Goal: Use online tool/utility: Use online tool/utility

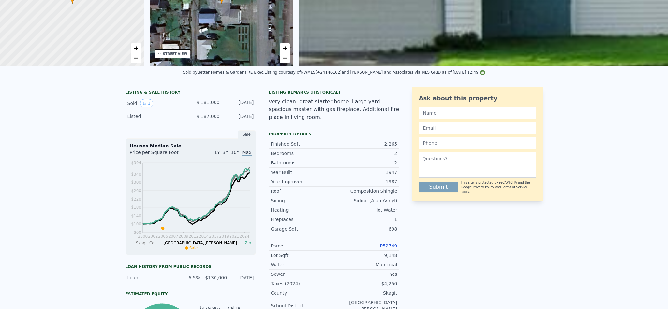
scroll to position [2, 0]
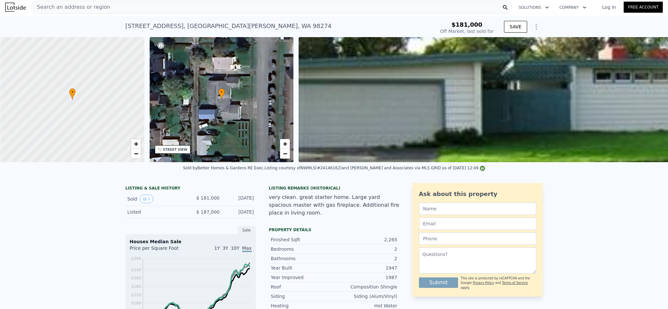
type input "$ 683,000"
type input "$ 435,753"
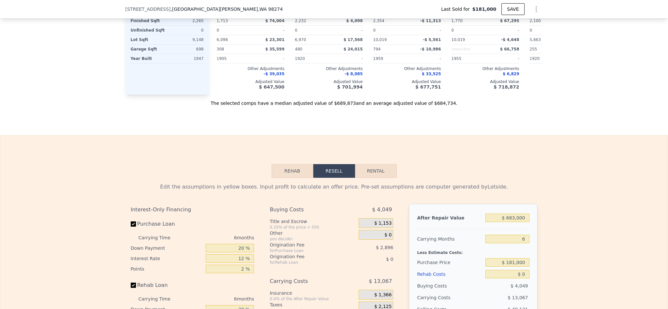
scroll to position [831, 0]
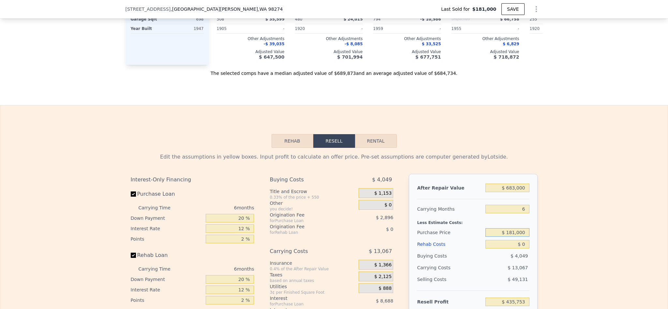
click at [514, 237] on input "$ 181,000" at bounding box center [507, 232] width 44 height 8
type input "$ 425,000"
click at [565, 231] on div "Edit the assumptions in yellow boxes. Input profit to calculate an offer price.…" at bounding box center [333, 269] width 667 height 242
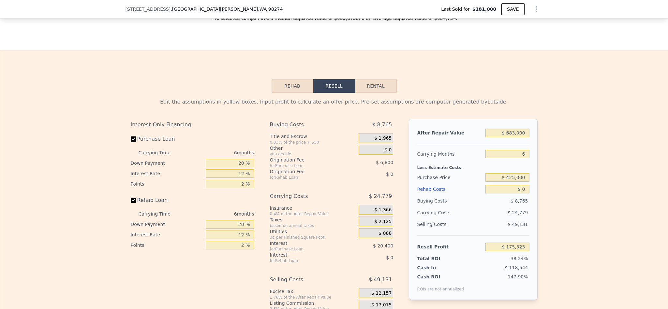
scroll to position [929, 0]
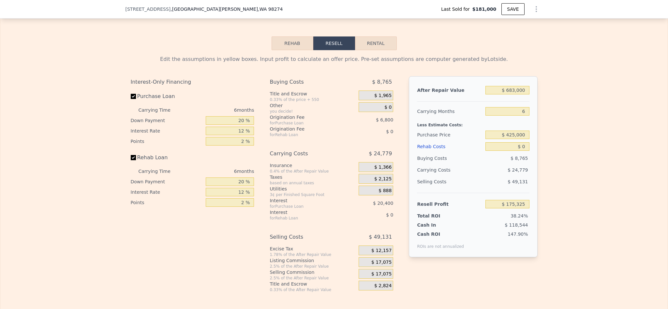
type input "$ 435,753"
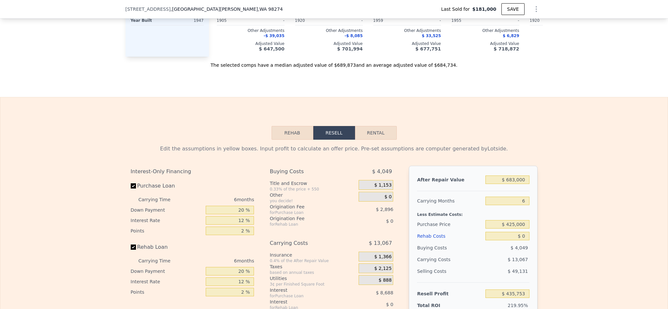
scroll to position [831, 0]
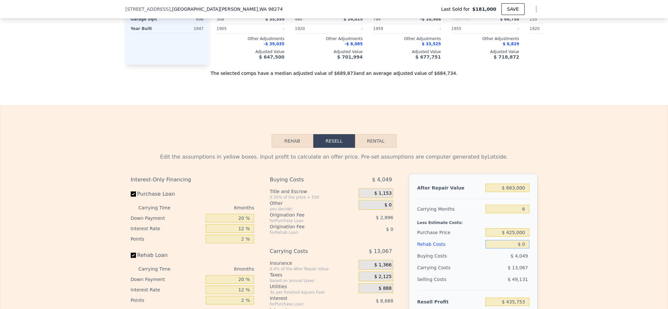
click at [521, 249] on input "$ 0" at bounding box center [507, 244] width 44 height 8
type input "$ 8"
type input "$ 435,745"
type input "$ 85"
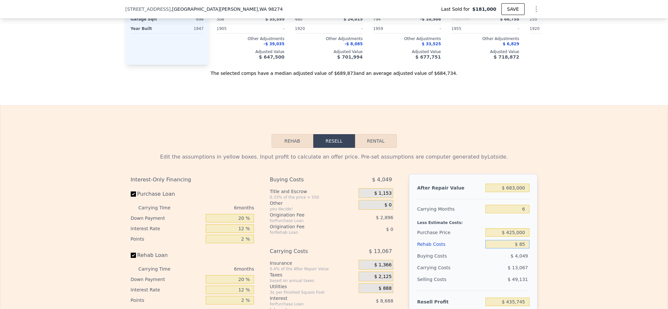
type input "$ 435,661"
type input "$ 850"
type input "$ 434,847"
type input "$ 8,500"
type input "$ 426,709"
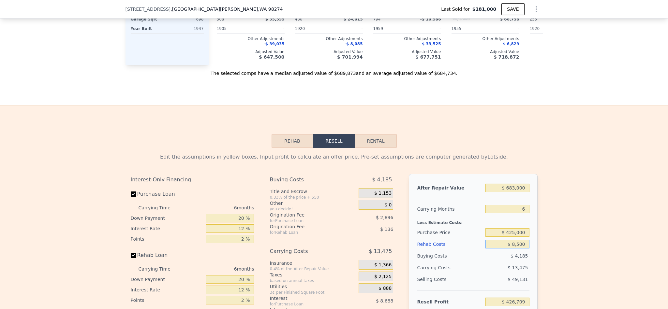
type input "$ 85,000"
type input "$ 345,313"
type input "$ 85,000"
click at [559, 229] on div "Edit the assumptions in yellow boxes. Input profit to calculate an offer price.…" at bounding box center [333, 269] width 667 height 242
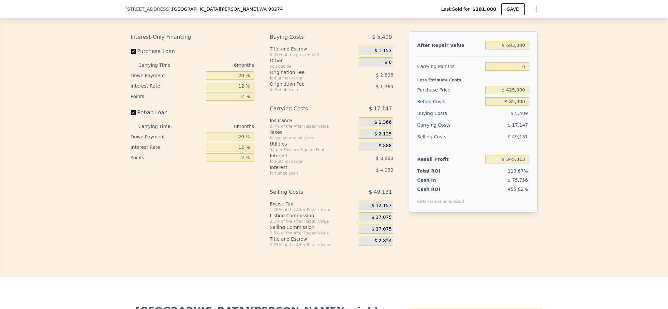
scroll to position [978, 0]
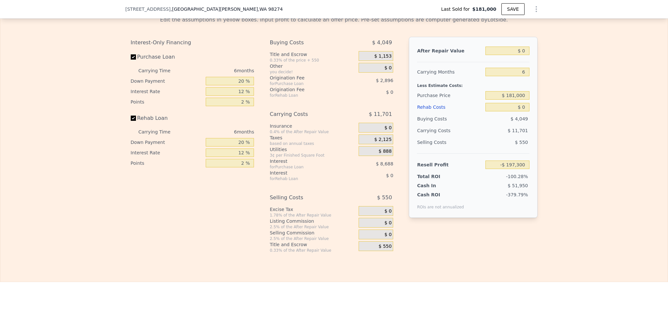
scroll to position [976, 0]
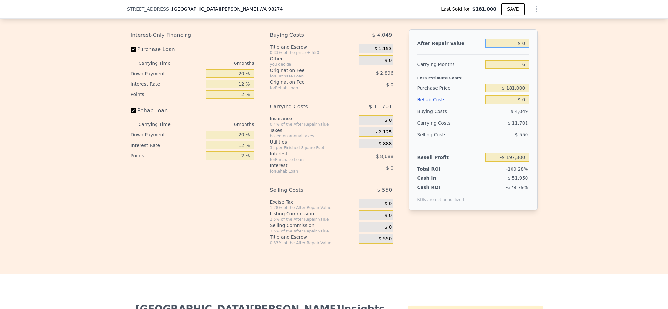
click at [524, 48] on input "$ 0" at bounding box center [507, 43] width 44 height 8
type input "$ 6"
type input "-$ 197,294"
type input "$ 64"
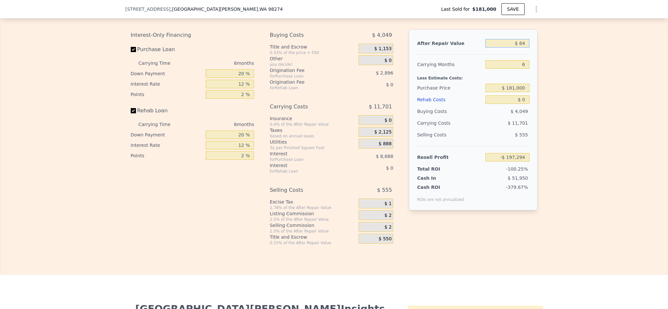
type input "-$ 197,241"
type input "$ 640"
type input "-$ 196,706"
type input "$ 6,400"
type input "-$ 191,368"
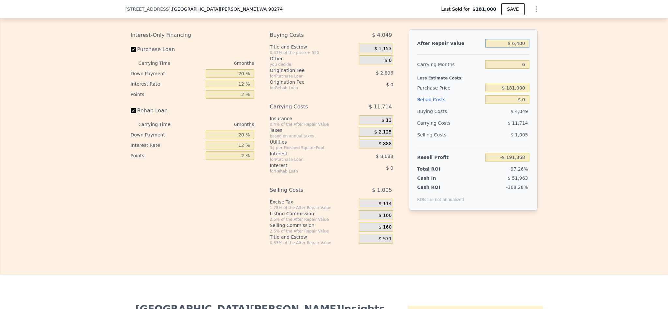
type input "$ 64,000"
type input "-$ 137,980"
type input "$ 640,000"
type input "$ 395,897"
type input "$ 640,000"
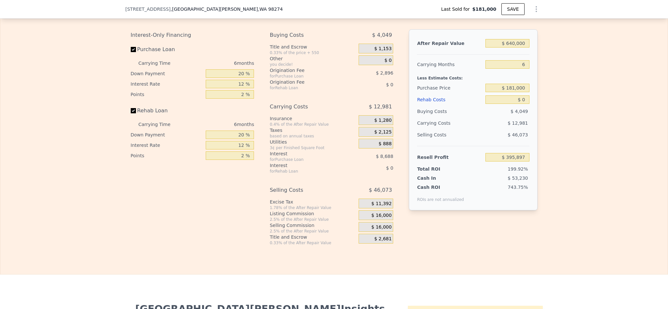
click at [552, 111] on div "Edit the assumptions in yellow boxes. Input profit to calculate an offer price.…" at bounding box center [333, 124] width 667 height 242
click at [511, 92] on input "$ 181,000" at bounding box center [507, 88] width 44 height 8
type input "$ 425,000"
click at [604, 111] on div "Edit the assumptions in yellow boxes. Input profit to calculate an offer price.…" at bounding box center [333, 124] width 667 height 242
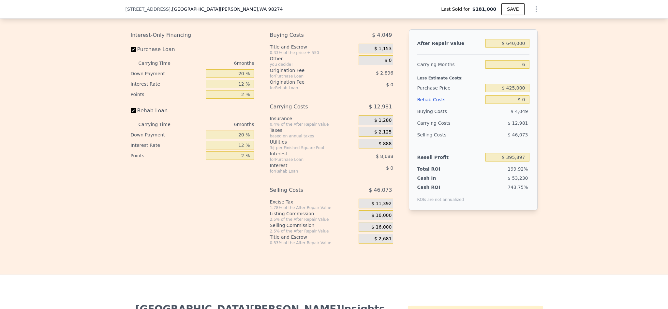
type input "$ 135,469"
click at [523, 104] on input "$ 0" at bounding box center [507, 99] width 44 height 8
type input "$ 8"
type input "$ 135,461"
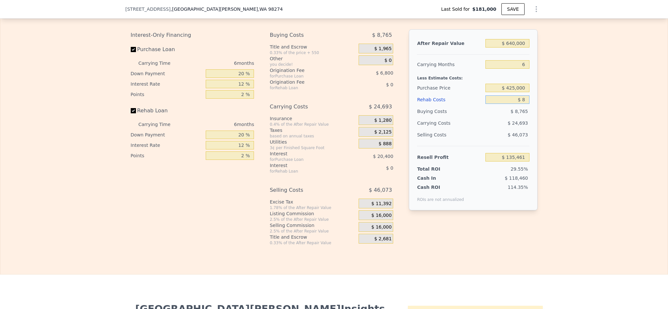
type input "$ 85"
type input "$ 135,377"
type input "$ 850"
type input "$ 134,563"
type input "$ 8,500"
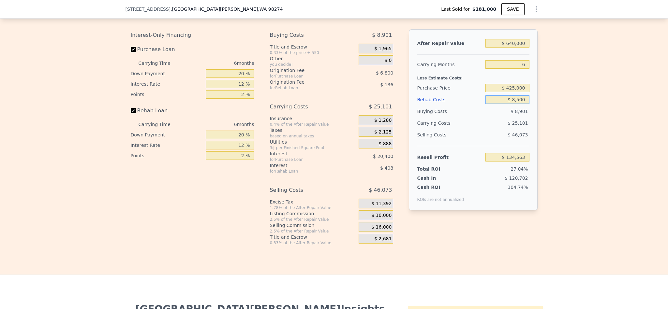
type input "$ 126,425"
type input "$ 85,000"
type input "$ 45,029"
type input "$ 85,000"
click at [567, 125] on div "Edit the assumptions in yellow boxes. Input profit to calculate an offer price.…" at bounding box center [333, 124] width 667 height 242
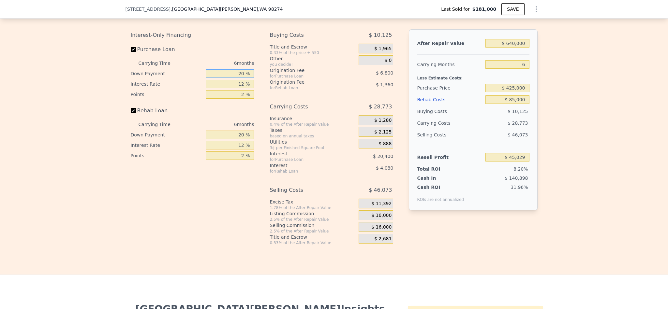
drag, startPoint x: 240, startPoint y: 92, endPoint x: 199, endPoint y: 92, distance: 41.1
click at [199, 79] on div "Down Payment 20 %" at bounding box center [193, 73] width 124 height 10
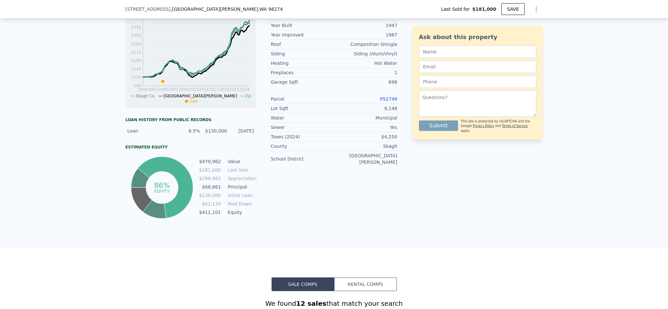
scroll to position [194, 0]
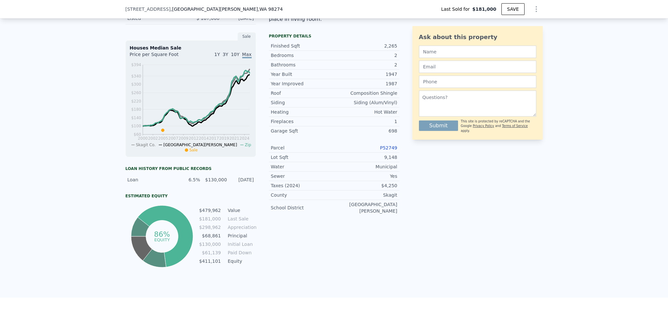
type input "$ 683,000"
type input "$ 0"
type input "$ 435,753"
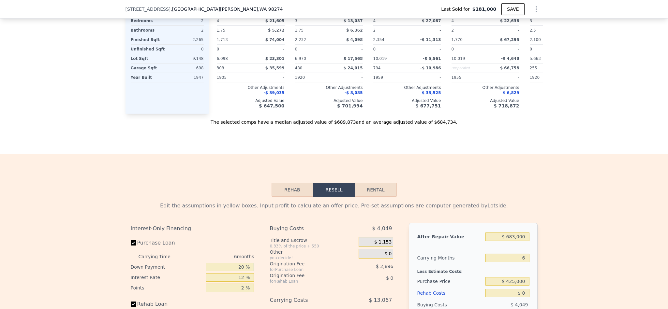
scroll to position [683, 0]
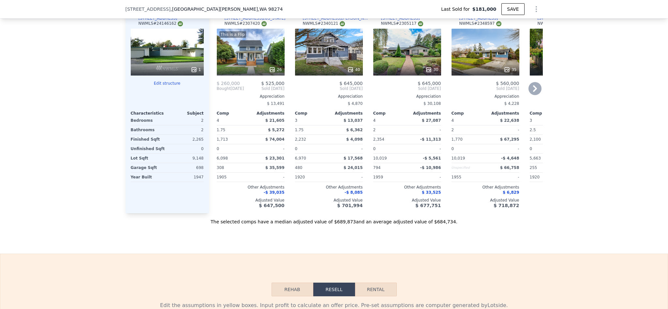
click at [327, 57] on div "40" at bounding box center [329, 52] width 68 height 47
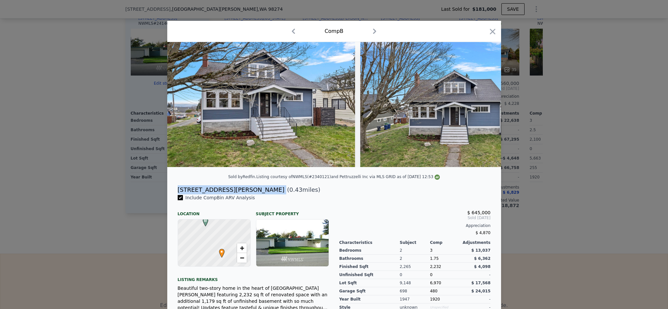
drag, startPoint x: 220, startPoint y: 197, endPoint x: 175, endPoint y: 195, distance: 45.0
click at [175, 195] on div "317 E Lawrence St ( 0.43 miles)" at bounding box center [333, 189] width 323 height 9
click at [488, 31] on icon "button" at bounding box center [492, 31] width 9 height 9
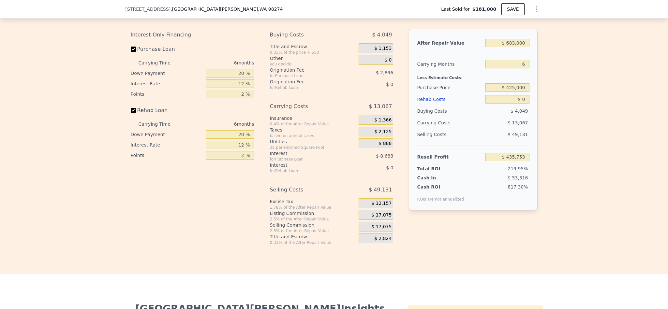
scroll to position [976, 0]
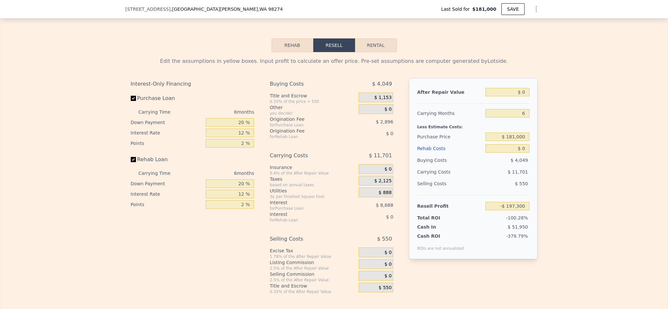
scroll to position [976, 0]
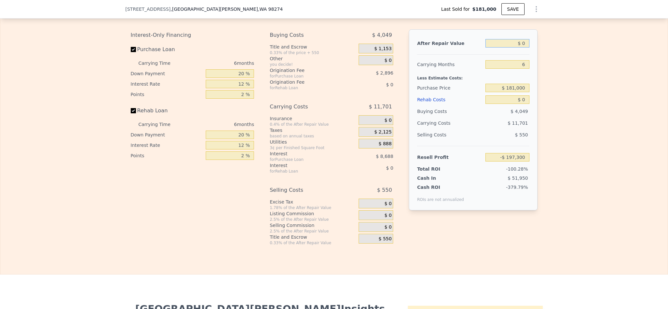
click at [522, 48] on input "$ 0" at bounding box center [507, 43] width 44 height 8
type input "$ 65"
type input "-$ 197,240"
type input "$ 650"
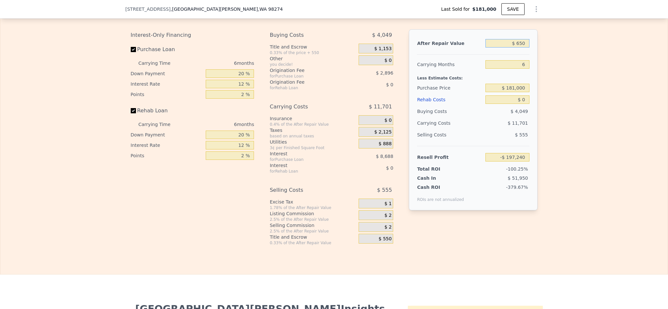
type input "-$ 196,697"
type input "$ 6,500"
type input "-$ 191,277"
type input "$ 65,000"
type input "-$ 137,053"
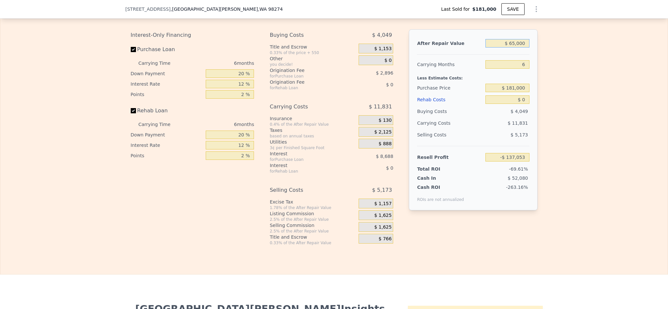
type input "$ 650,000"
type input "$ 405,165"
type input "$ 650,000"
type input "4"
type input "$ 409,498"
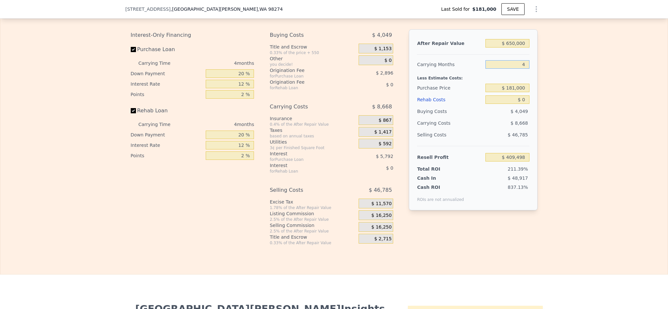
type input "4"
type input "$ 425,000"
type input "$ 152,974"
type input "$ 8"
type input "$ 152,966"
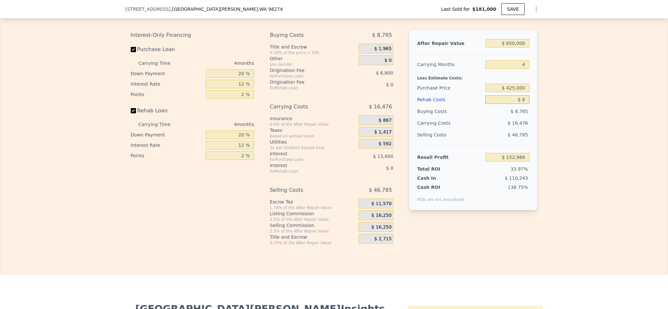
type input "$ 82"
type input "$ 152,887"
type input "$ 8"
type input "$ 152,966"
type input "$ 85"
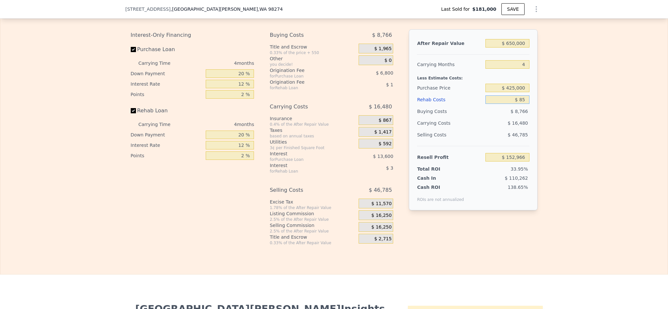
type input "$ 152,884"
type input "$ 850"
type input "$ 152,082"
type input "$ 8,500"
type input "$ 144,066"
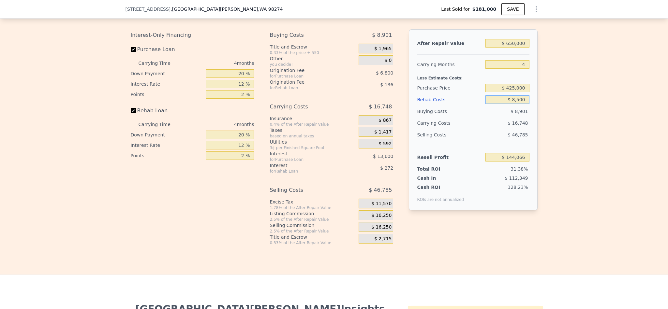
type input "$ 85,000"
type input "$ 63,894"
type input "$ 85,000"
drag, startPoint x: 239, startPoint y: 87, endPoint x: 203, endPoint y: 92, distance: 35.5
click at [206, 78] on input "20 %" at bounding box center [230, 73] width 48 height 8
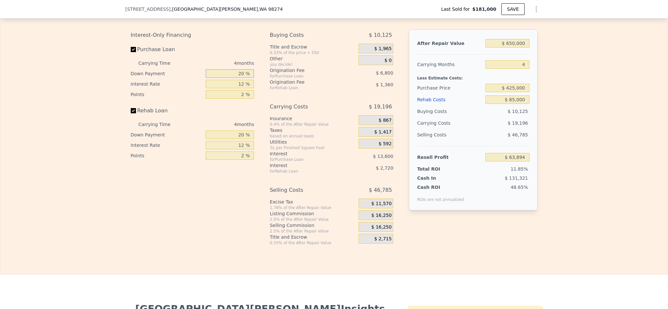
type input "10 %"
type input "$ 61,344"
type input "1 %"
type input "$ 75,368"
type input "10 %"
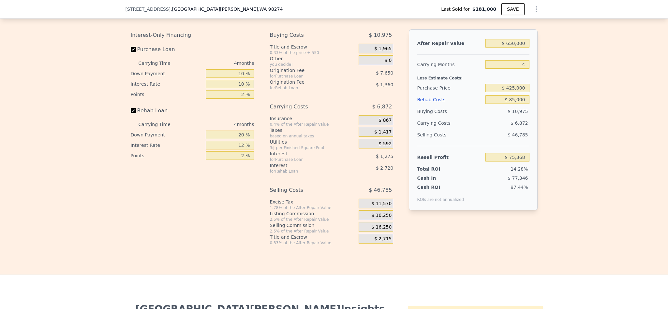
type input "$ 63,892"
type input "10.5 %"
type input "$ 63,256"
type input "10.5 %"
type input "1 %"
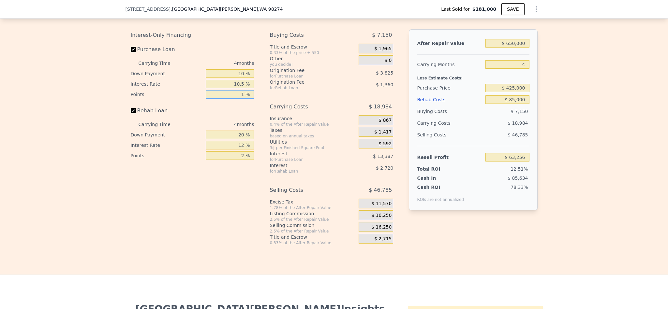
type input "$ 67,081"
type input "1.5 %"
type input "$ 65,168"
type input "1.5 %"
type input "1 %"
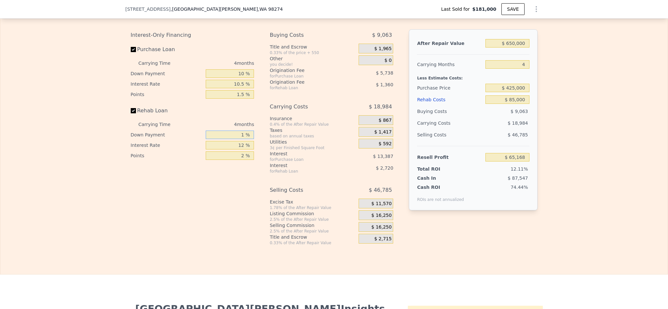
type input "$ 64,197"
type input "10 %"
type input "$ 64,658"
type input "10 %"
type input "1 %"
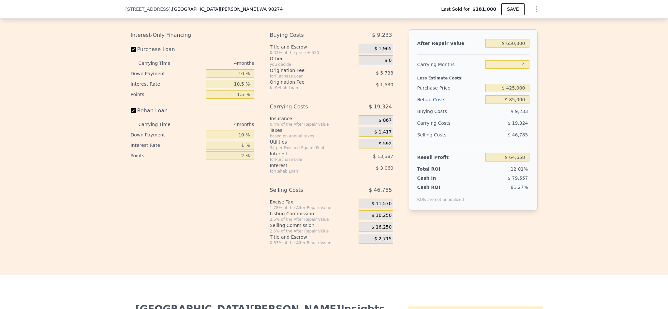
type input "$ 67,462"
type input "10 %"
type input "$ 65,166"
type input "10.5 %"
type input "$ 65,042"
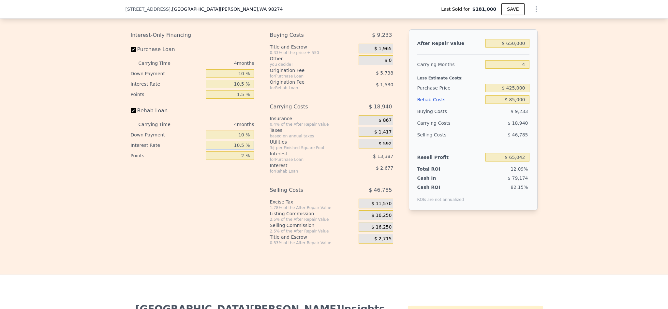
type input "10.5 %"
type input "1 %"
type input "$ 65,807"
type input "1.5 %"
type input "$ 65,424"
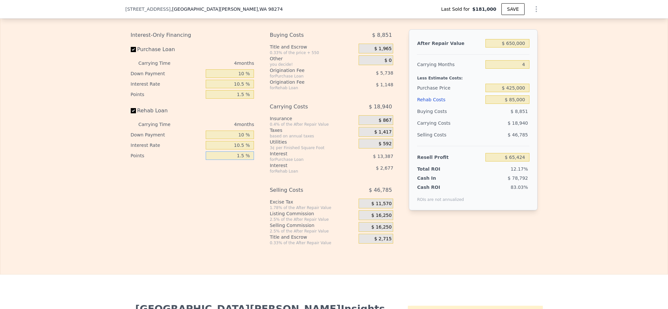
type input "1.5 %"
click at [374, 219] on span "$ 16,250" at bounding box center [381, 216] width 20 height 6
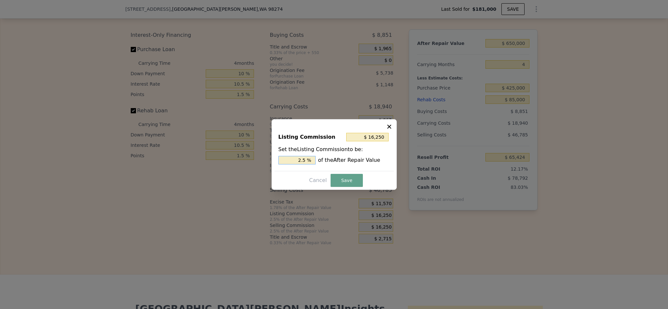
drag, startPoint x: 301, startPoint y: 160, endPoint x: 285, endPoint y: 163, distance: 16.8
click at [286, 163] on input "2.5 %" at bounding box center [296, 160] width 37 height 8
type input "$ 9,750"
type input "1.5 %"
click at [341, 179] on button "Save" at bounding box center [347, 180] width 32 height 13
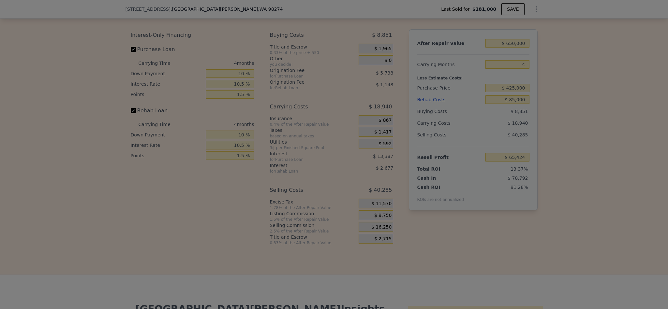
type input "$ 71,924"
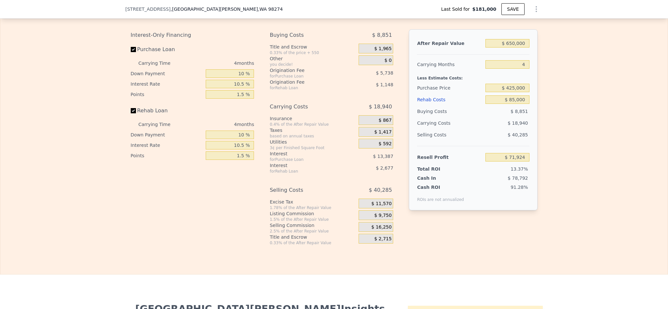
click at [573, 240] on div "Edit the assumptions in yellow boxes. Input profit to calculate an offer price.…" at bounding box center [333, 124] width 667 height 242
type input "$ 683,000"
type input "6"
type input "$ 0"
type input "$ 435,753"
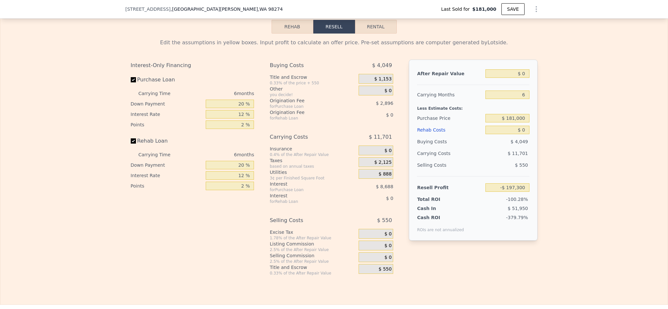
scroll to position [976, 0]
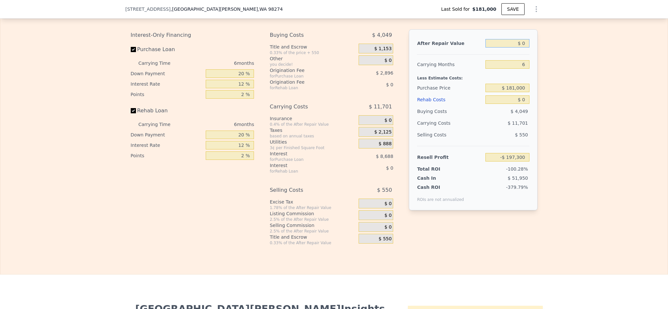
click at [519, 48] on input "$ 0" at bounding box center [507, 43] width 44 height 8
type input "$ 65"
type input "-$ 197,240"
type input "$ 650"
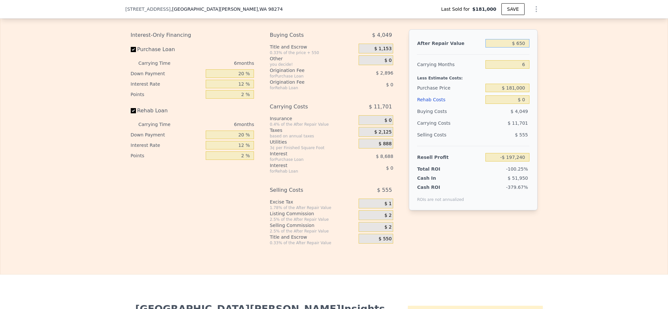
type input "-$ 196,697"
type input "$ 6,500"
type input "-$ 191,277"
type input "$ 65,000"
type input "-$ 137,053"
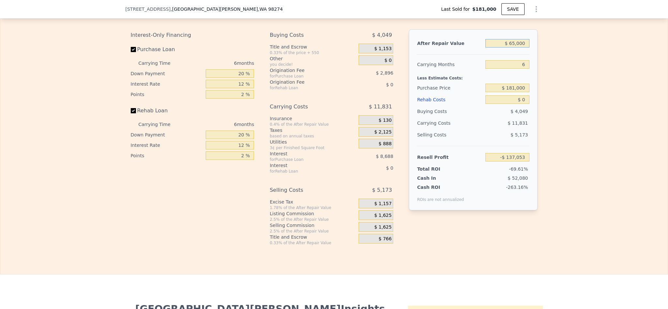
type input "$ 650,000"
type input "$ 405,165"
type input "$ 650,000"
type input "4"
type input "$ 409,498"
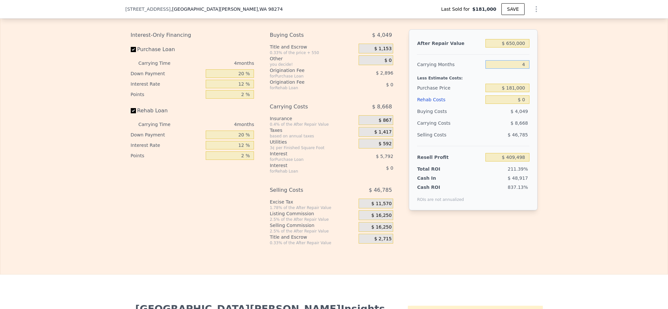
type input "4"
type input "$ 435,000"
type input "$ 142,460"
type input "$ 6"
type input "$ 142,454"
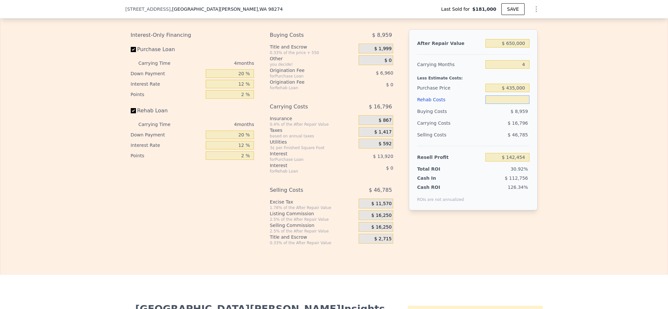
type input "$ 8"
type input "$ 142,452"
type input "$ 85"
type input "$ 142,370"
type input "$ 850"
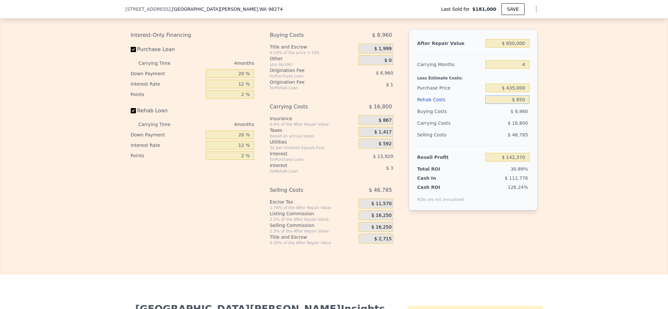
type input "$ 141,568"
type input "$ 8,500"
type input "$ 133,552"
type input "$ 85,000"
type input "$ 53,380"
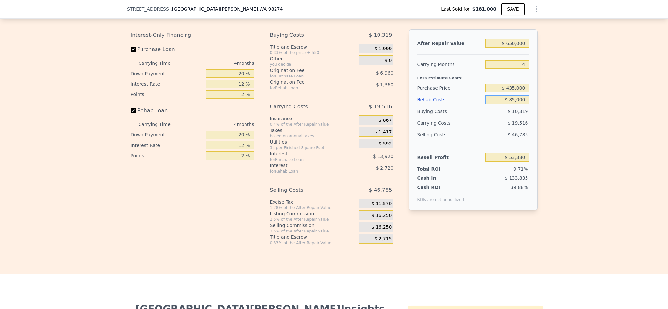
type input "$ 85,000"
drag, startPoint x: 240, startPoint y: 93, endPoint x: 217, endPoint y: 95, distance: 22.2
click at [217, 78] on input "20 %" at bounding box center [230, 73] width 48 height 8
type input "10 %"
type input "$ 50,770"
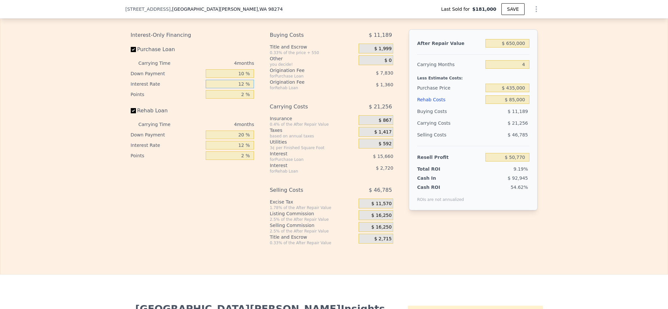
type input "1 %"
type input "$ 65,126"
type input "10 %"
type input "$ 53,378"
type input "10.5 %"
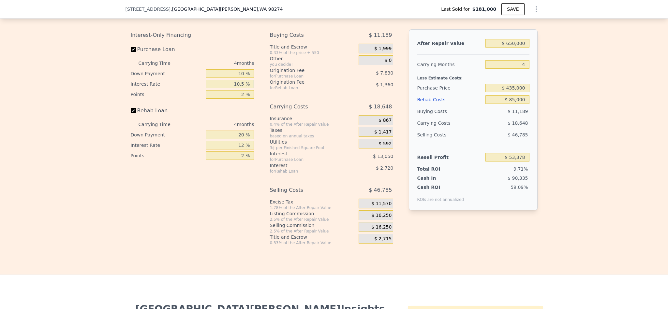
type input "$ 52,726"
type input "10.5 %"
type input "1 %"
type input "$ 56,641"
type input "1.5 %"
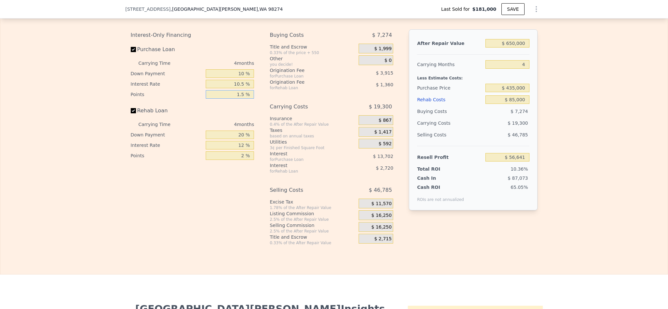
type input "$ 54,683"
type input "1.5 %"
type input "1 %"
type input "$ 53,712"
type input "10 %"
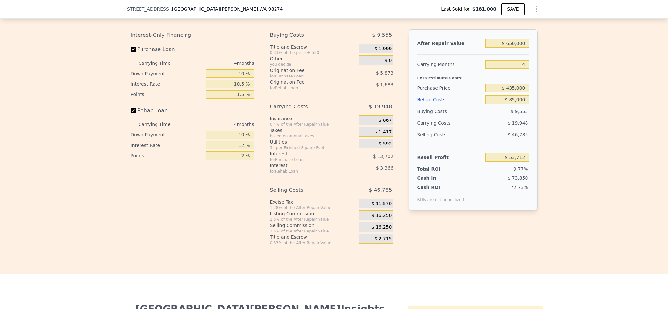
type input "$ 54,173"
type input "10 %"
type input "1 %"
type input "$ 56,977"
type input "11 %"
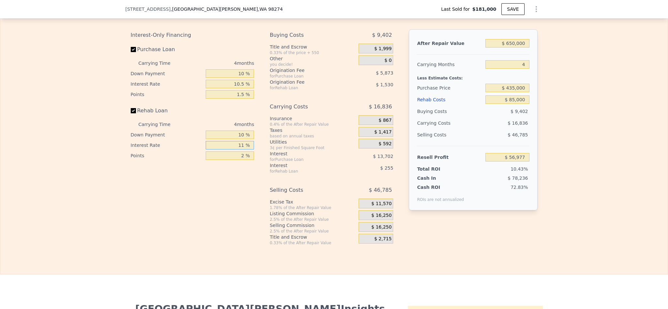
type input "$ 54,429"
type input "1 %"
type input "$ 56,977"
type input "10 %"
type input "$ 54,681"
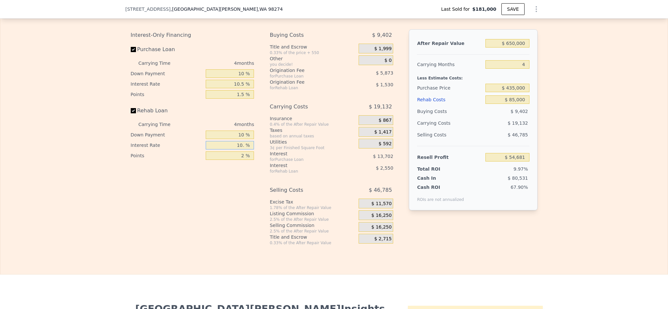
type input "10.5 %"
type input "$ 54,557"
type input "10.5 %"
type input "1 %"
type input "$ 55,322"
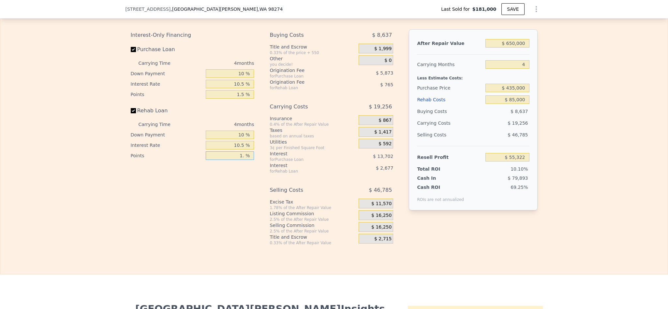
type input "1.5 %"
type input "$ 54,939"
type input "1.5 %"
click at [385, 219] on span "$ 16,250" at bounding box center [381, 216] width 20 height 6
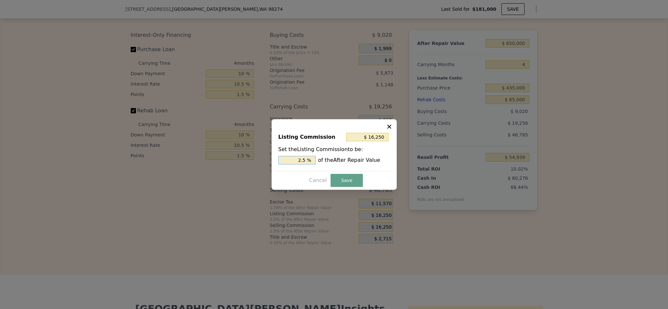
drag, startPoint x: 302, startPoint y: 161, endPoint x: 294, endPoint y: 161, distance: 7.8
click at [294, 161] on input "2.5 %" at bounding box center [296, 160] width 37 height 8
type input "$ 3,250"
type input ".5 %"
type input "$ 9,750"
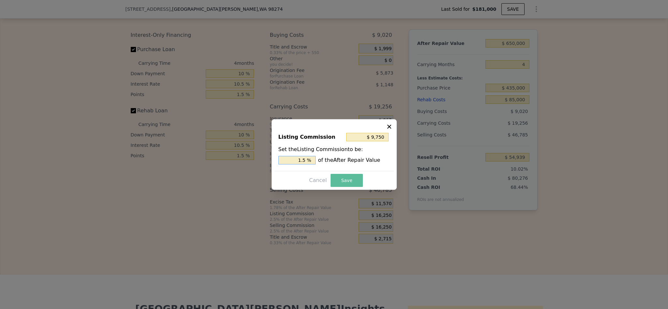
type input "1.5 %"
click at [349, 182] on button "Save" at bounding box center [347, 180] width 32 height 13
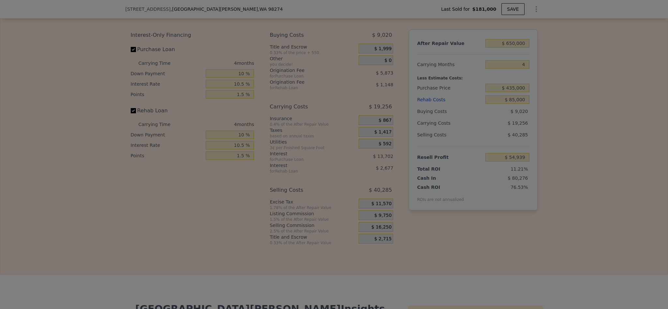
type input "$ 61,439"
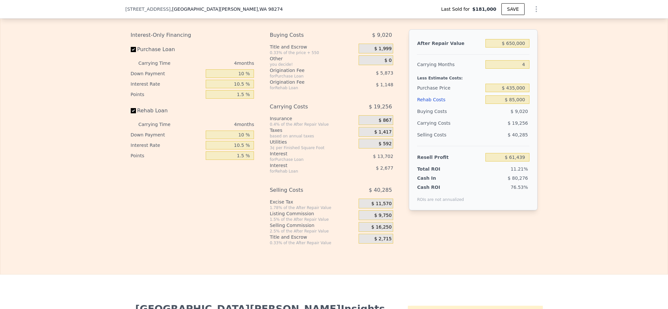
click at [557, 194] on div "Edit the assumptions in yellow boxes. Input profit to calculate an offer price.…" at bounding box center [333, 124] width 667 height 242
type input "$ 683,000"
type input "6"
type input "$ 0"
type input "$ 435,753"
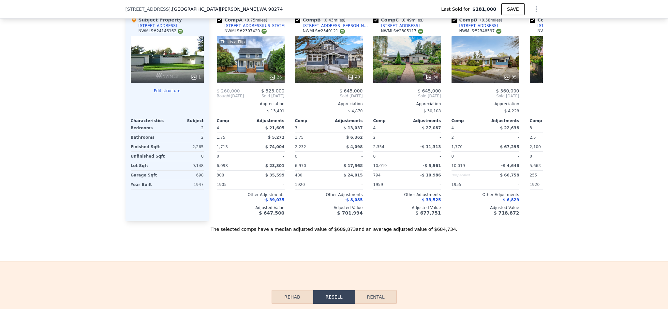
scroll to position [585, 0]
